Goal: Complete application form

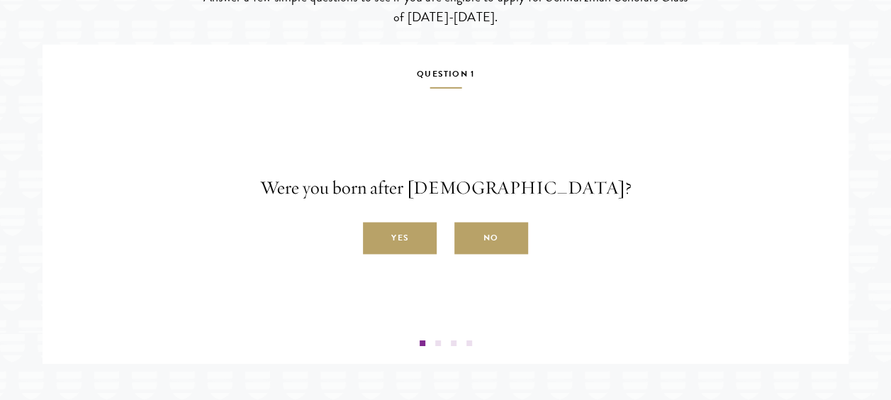
scroll to position [2317, 0]
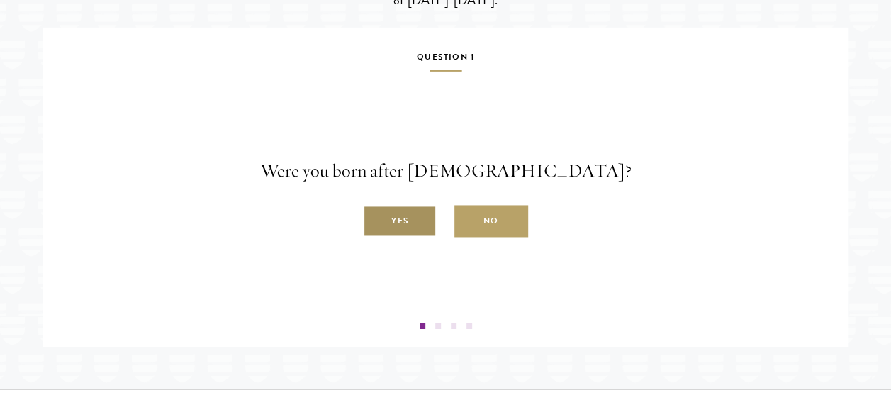
click at [398, 237] on label "Yes" at bounding box center [400, 222] width 74 height 32
click at [376, 220] on input "Yes" at bounding box center [369, 213] width 13 height 13
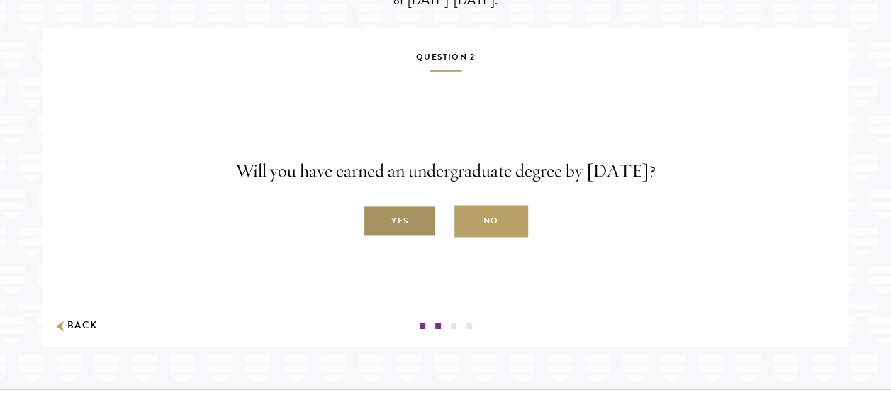
click at [398, 237] on label "Yes" at bounding box center [400, 222] width 74 height 32
click at [376, 220] on input "Yes" at bounding box center [369, 213] width 13 height 13
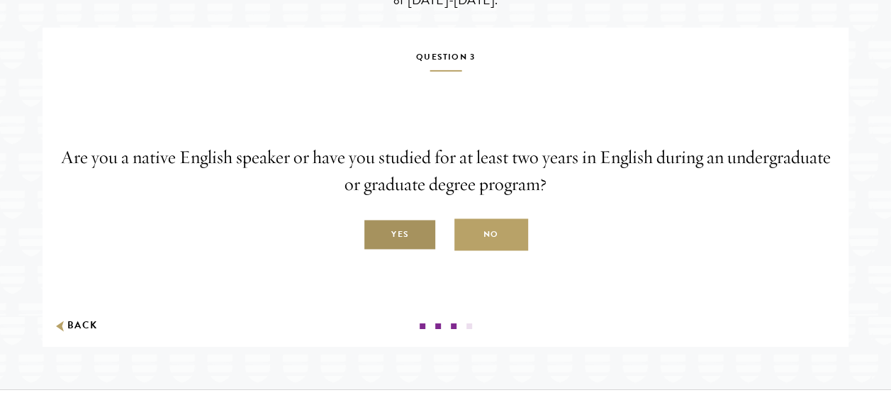
click at [387, 251] on label "Yes" at bounding box center [400, 235] width 74 height 32
click at [376, 233] on input "Yes" at bounding box center [369, 226] width 13 height 13
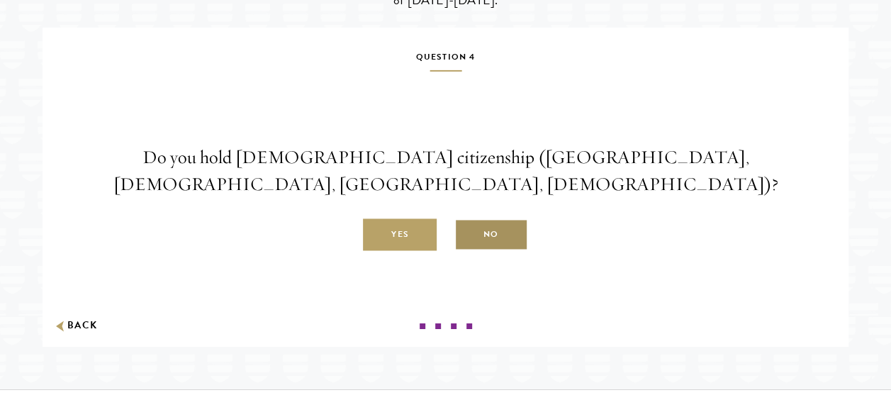
click at [492, 251] on label "No" at bounding box center [491, 235] width 74 height 32
click at [467, 233] on input "No" at bounding box center [460, 226] width 13 height 13
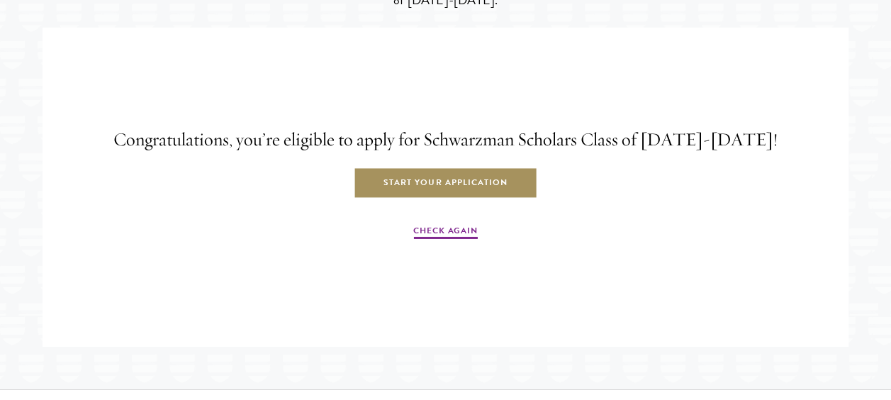
click at [439, 199] on link "Start Your Application" at bounding box center [446, 183] width 184 height 32
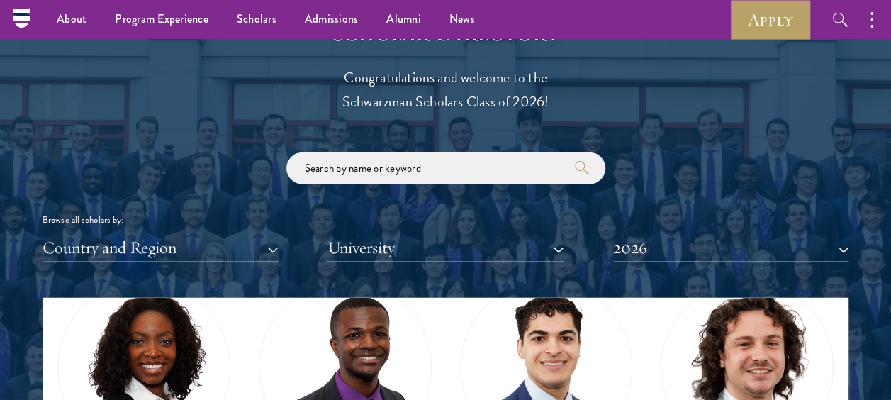
scroll to position [3385, 0]
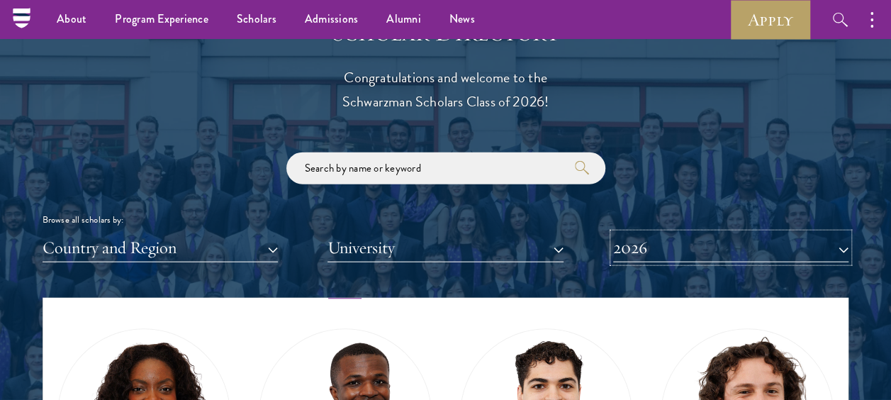
click at [843, 246] on button "2026" at bounding box center [730, 247] width 235 height 29
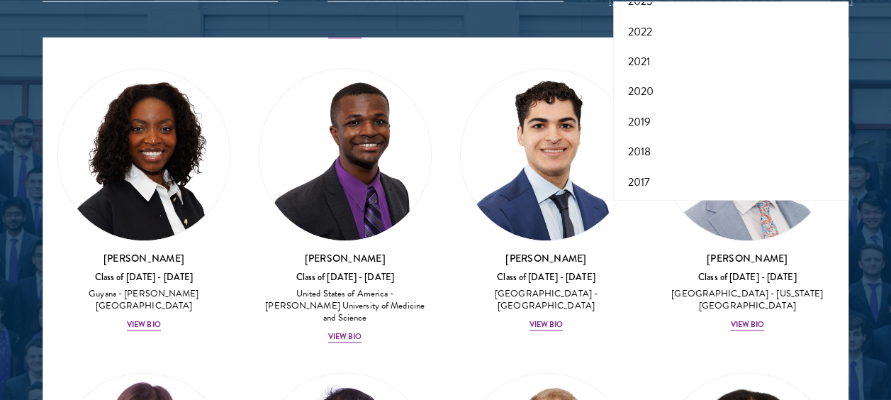
scroll to position [1852, 0]
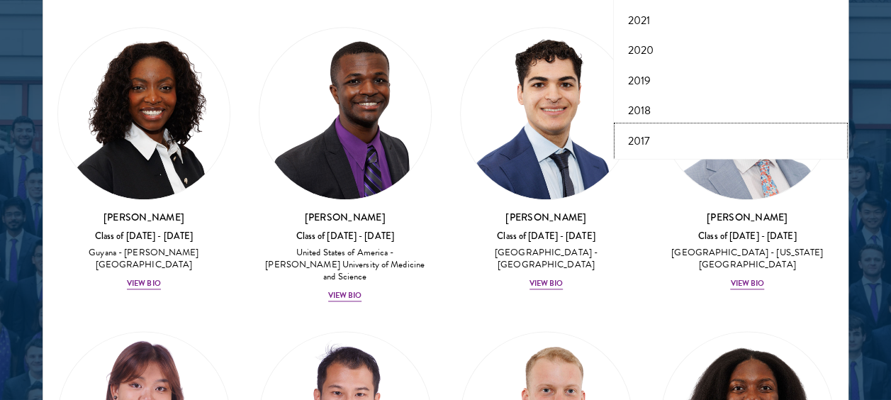
click at [649, 142] on button "2017" at bounding box center [730, 141] width 227 height 30
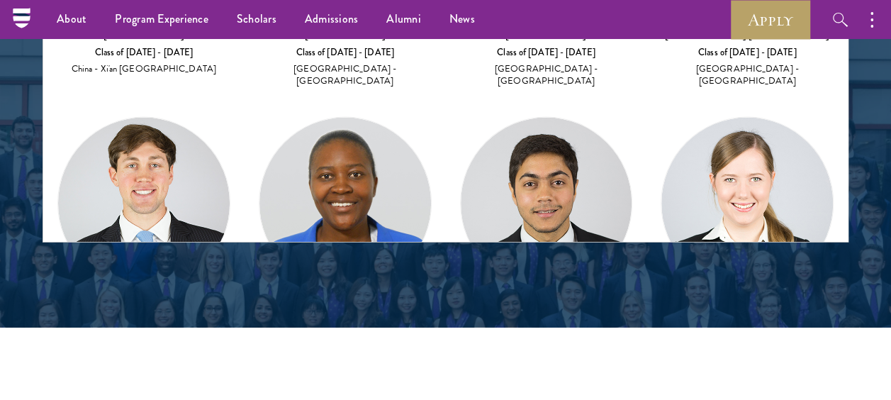
scroll to position [3919, 0]
